Goal: Task Accomplishment & Management: Manage account settings

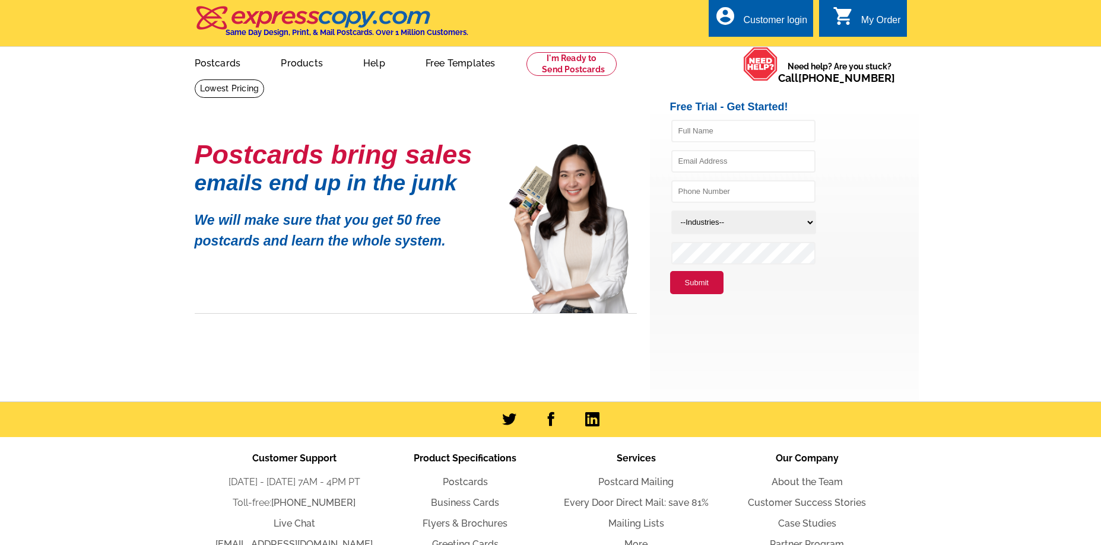
click at [774, 26] on div "Customer login" at bounding box center [775, 23] width 64 height 17
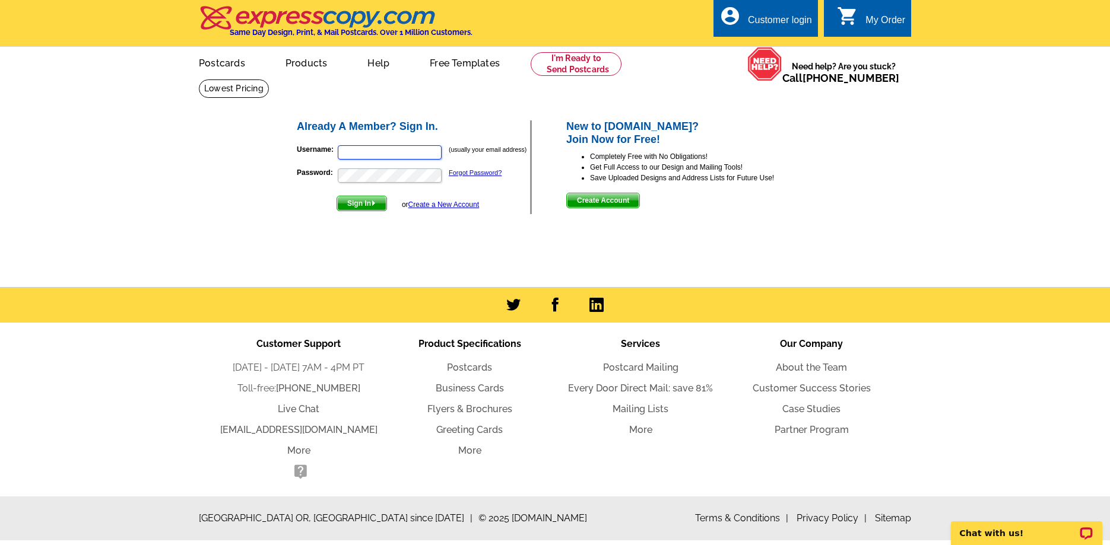
click at [369, 153] on input "Username:" at bounding box center [390, 152] width 104 height 14
type input "tammy@francampbell.com"
click at [369, 205] on span "Sign In" at bounding box center [361, 203] width 49 height 14
